Goal: Task Accomplishment & Management: Manage account settings

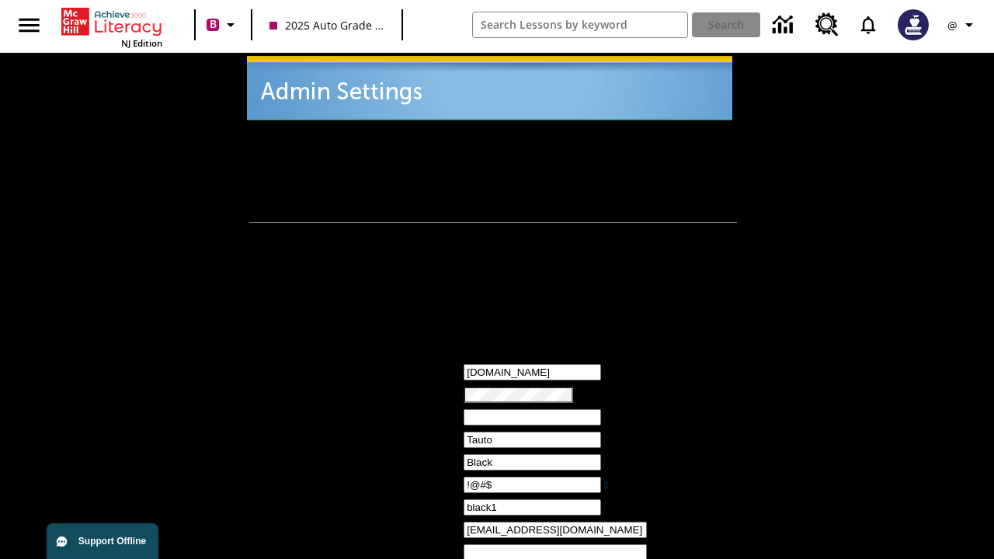
type input "!@#$"
click at [963, 25] on icon "Profile/Settings" at bounding box center [969, 25] width 19 height 19
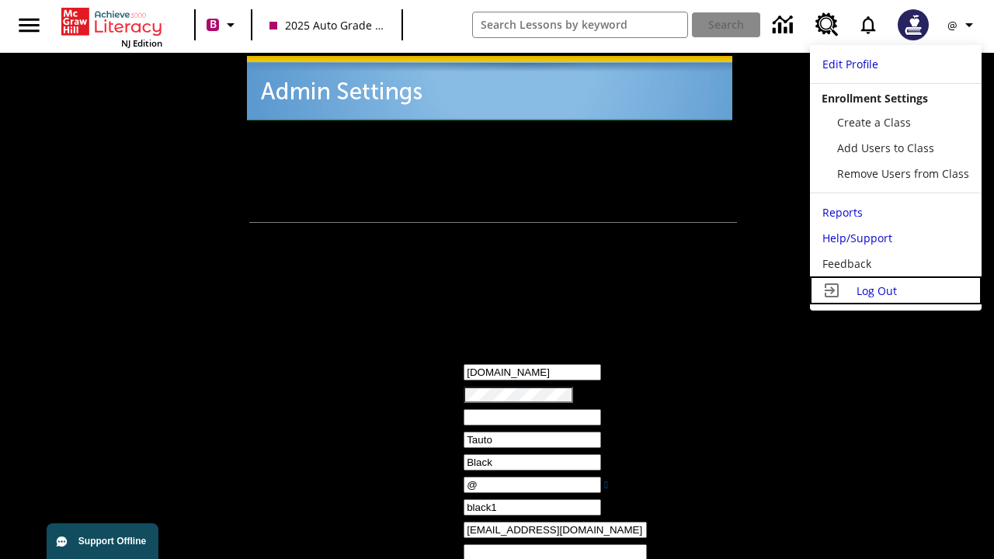
click at [895, 290] on span "Log Out" at bounding box center [877, 290] width 40 height 15
